Goal: Find specific page/section: Find specific page/section

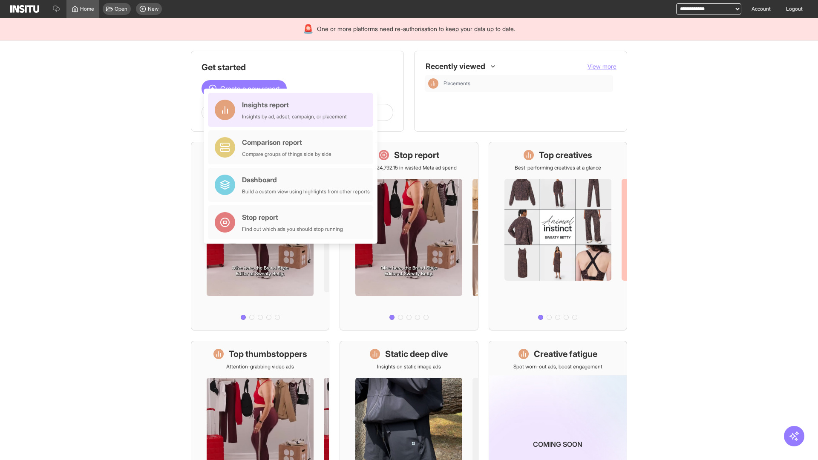
click at [293, 110] on div "Insights report Insights by ad, adset, campaign, or placement" at bounding box center [294, 110] width 105 height 20
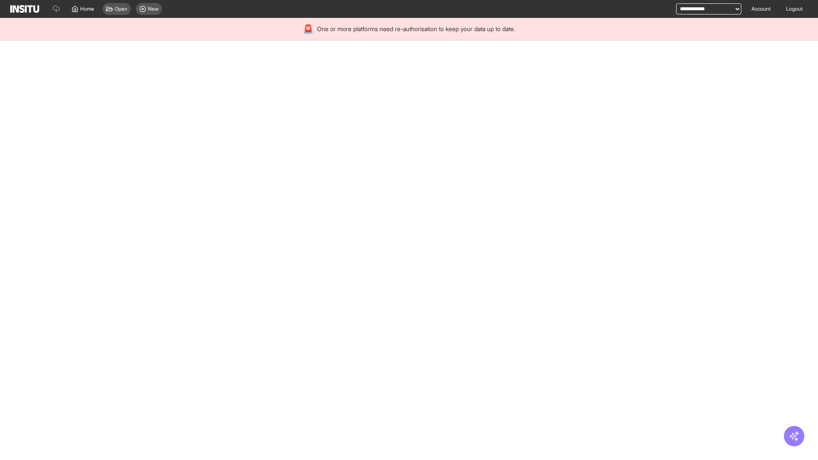
select select "**"
